Goal: Task Accomplishment & Management: Use online tool/utility

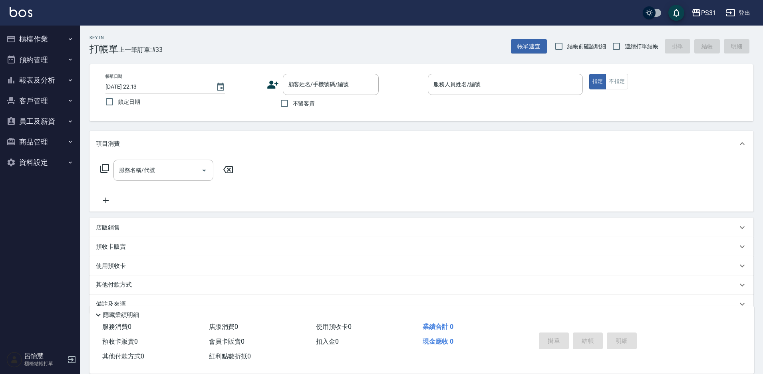
drag, startPoint x: 767, startPoint y: 344, endPoint x: 295, endPoint y: 247, distance: 481.7
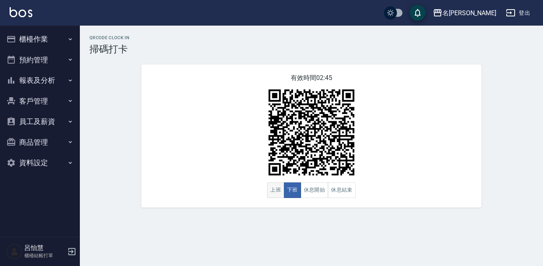
drag, startPoint x: 0, startPoint y: 0, endPoint x: 273, endPoint y: 191, distance: 332.8
click at [273, 190] on button "上班" at bounding box center [275, 190] width 17 height 16
